Goal: Navigation & Orientation: Find specific page/section

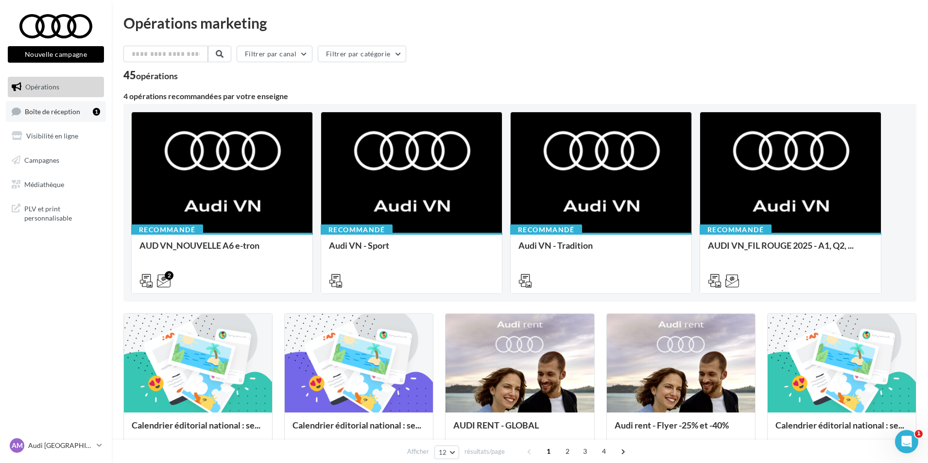
click at [54, 116] on link "Boîte de réception 1" at bounding box center [56, 111] width 100 height 21
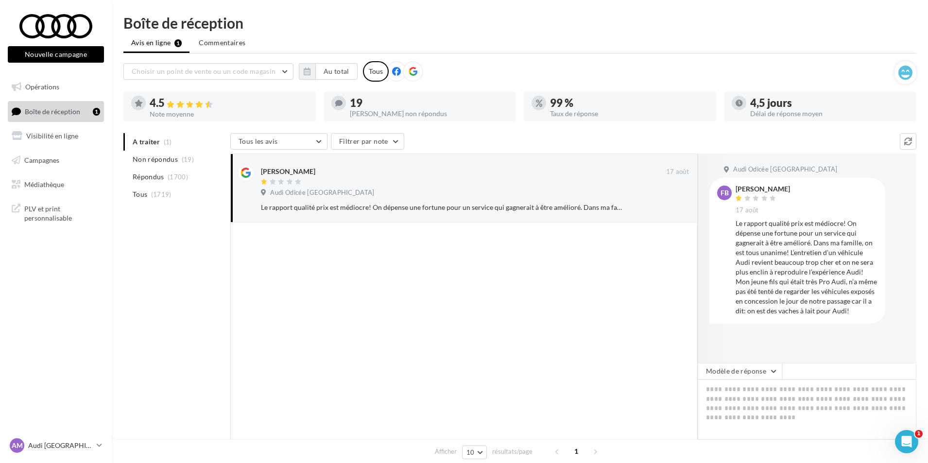
click at [43, 455] on div "AM Audi MARSEILLE audi-mars-gau" at bounding box center [56, 450] width 112 height 27
click at [48, 441] on p "Audi [GEOGRAPHIC_DATA]" at bounding box center [60, 446] width 65 height 10
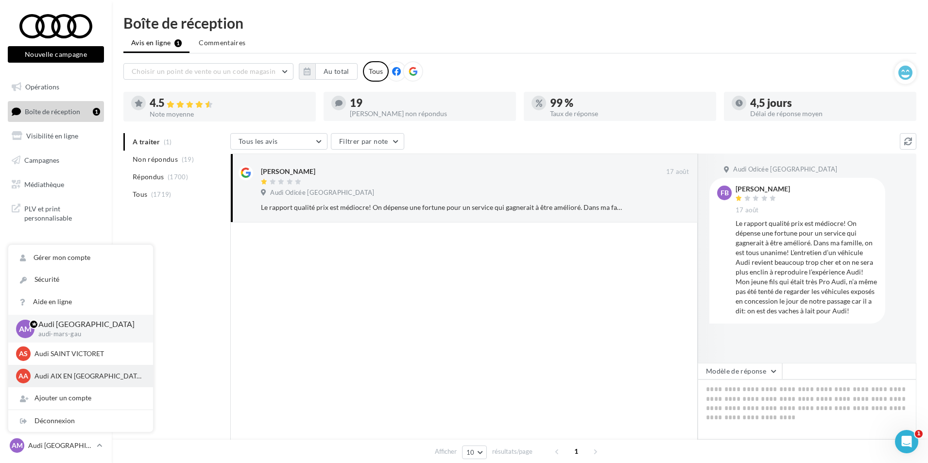
click at [67, 381] on p "Audi AIX EN PROVENCE" at bounding box center [88, 376] width 107 height 10
